Goal: Task Accomplishment & Management: Manage account settings

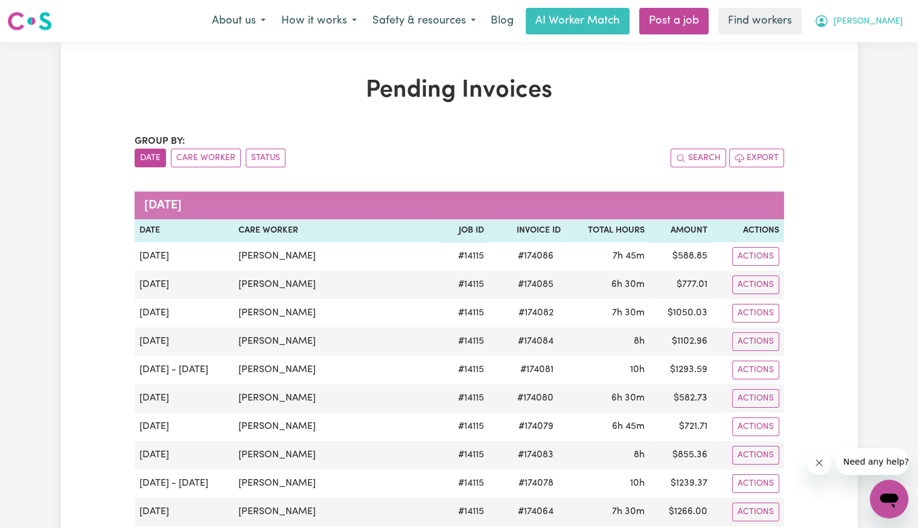
click at [891, 25] on span "[PERSON_NAME]" at bounding box center [868, 21] width 69 height 13
click at [876, 63] on link "Logout" at bounding box center [862, 69] width 95 height 23
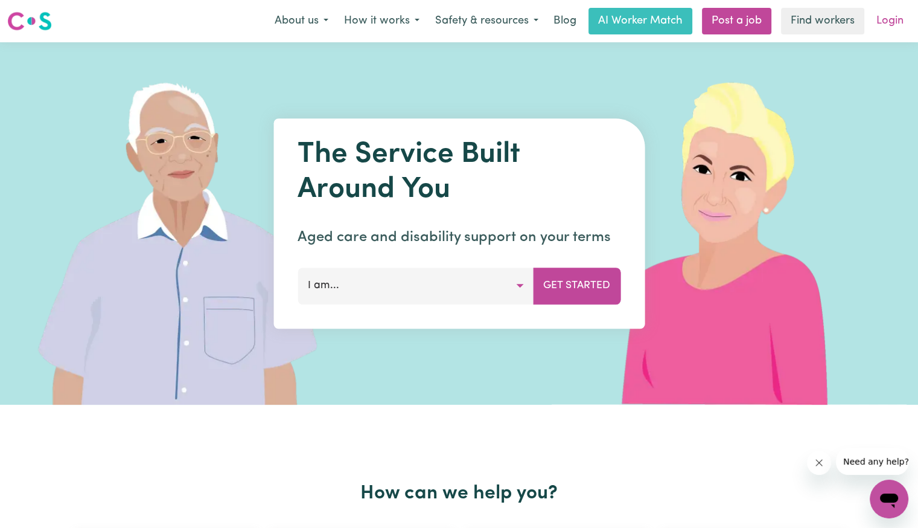
click at [890, 28] on link "Login" at bounding box center [890, 21] width 42 height 27
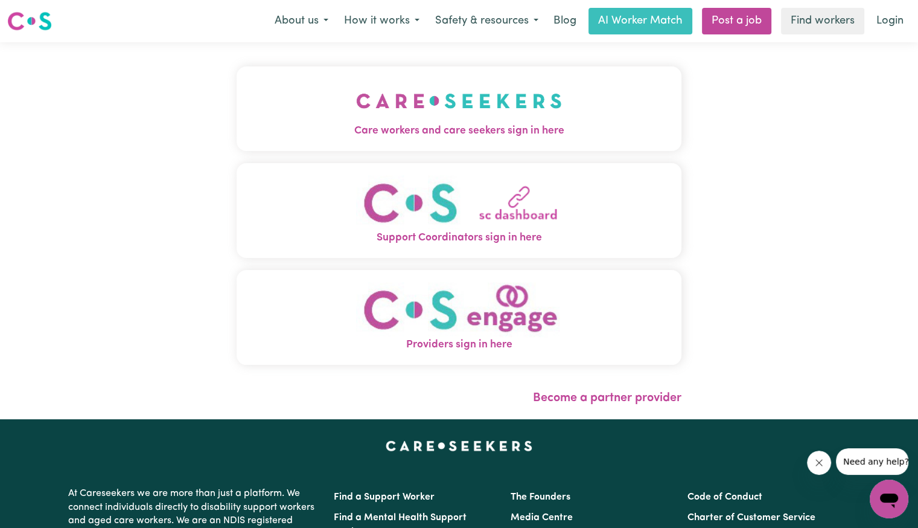
click at [237, 86] on button "Care workers and care seekers sign in here" at bounding box center [459, 108] width 445 height 85
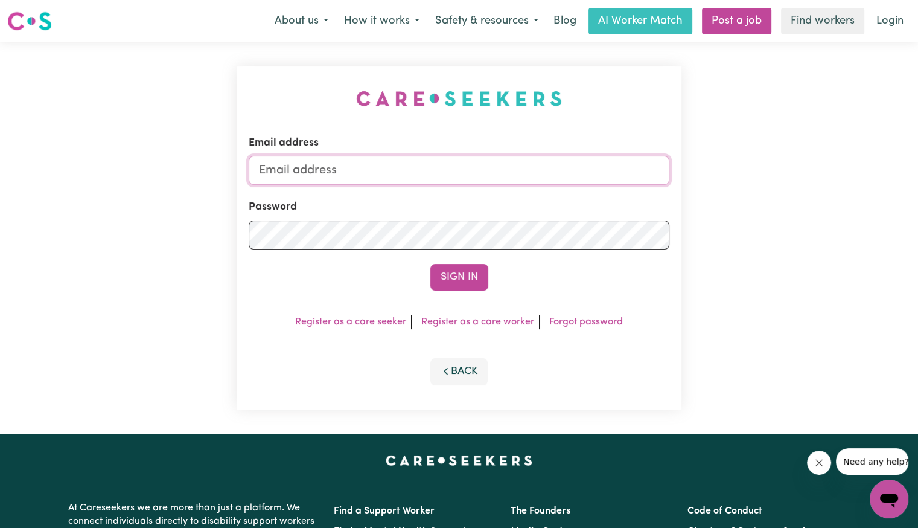
click at [380, 167] on input "Email address" at bounding box center [459, 170] width 421 height 29
type input "[PERSON_NAME][EMAIL_ADDRESS][DOMAIN_NAME]"
click at [430, 264] on button "Sign In" at bounding box center [459, 277] width 58 height 27
